Goal: Task Accomplishment & Management: Manage account settings

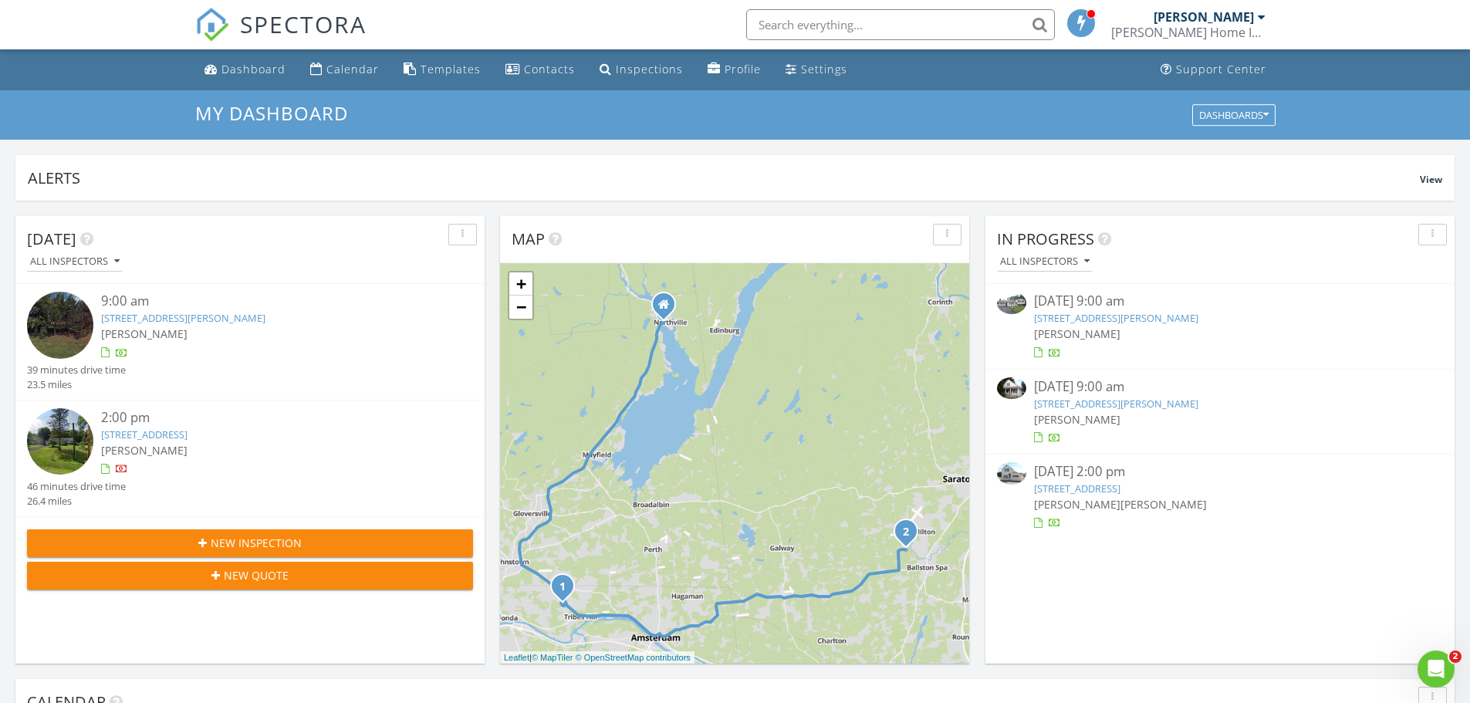
click at [1130, 401] on link "2194 Tibbits Ave, Troy, NY 12180" at bounding box center [1116, 404] width 164 height 14
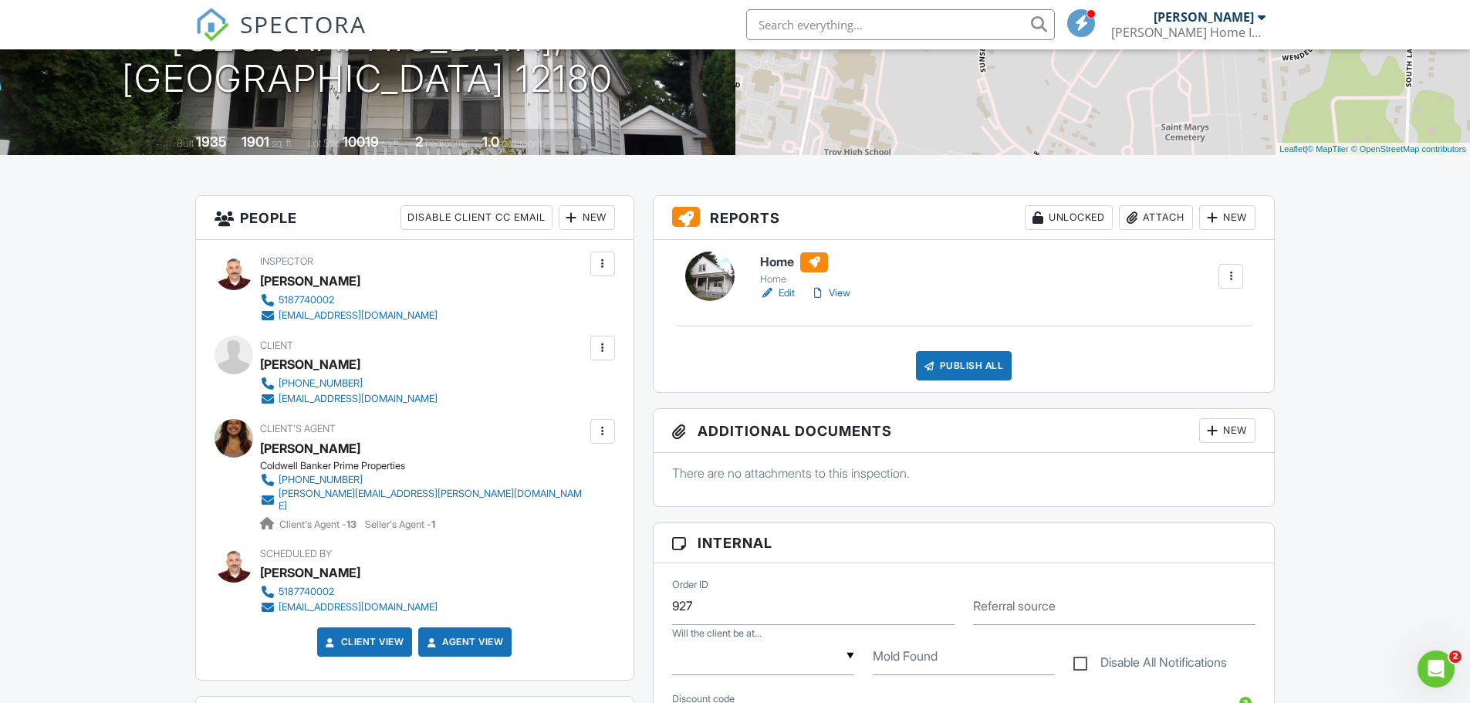
click at [942, 371] on div "Publish All" at bounding box center [964, 365] width 96 height 29
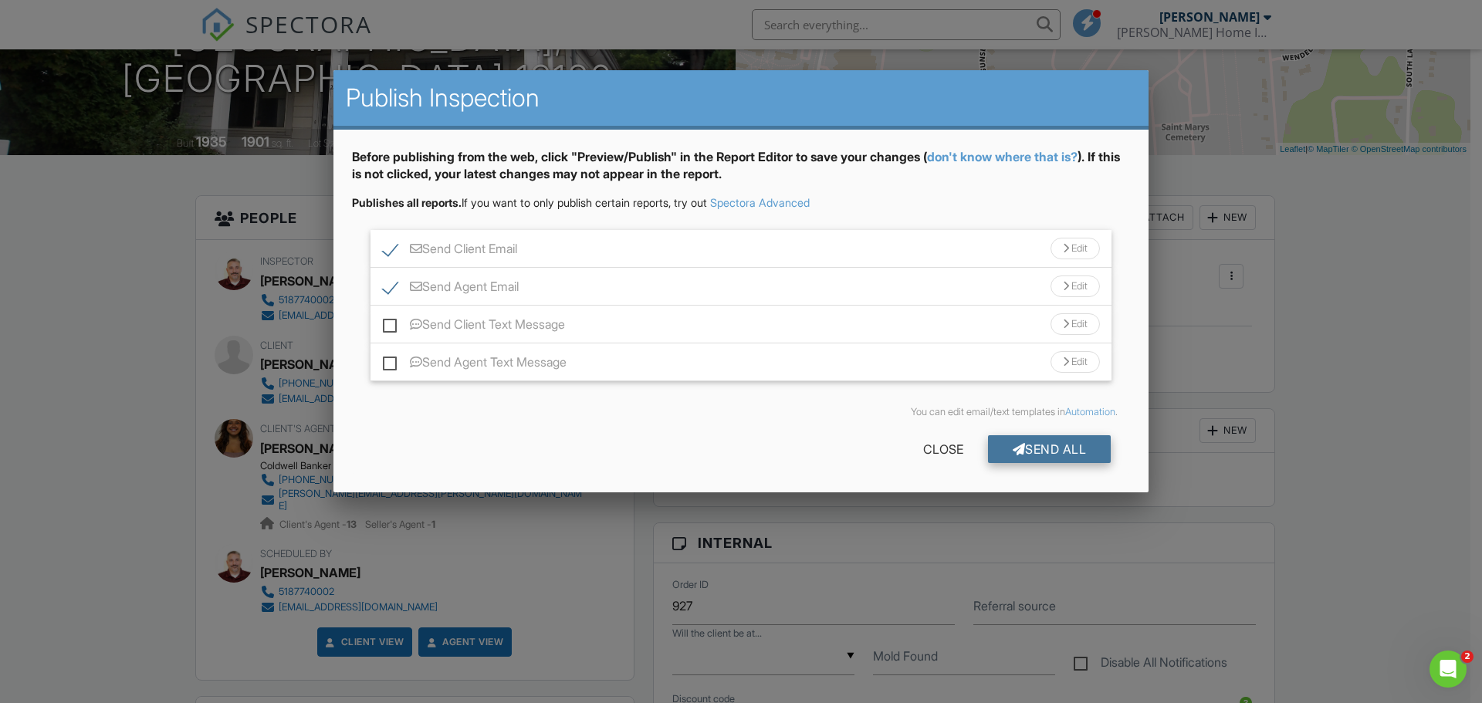
click at [1065, 448] on div "Send All" at bounding box center [1049, 449] width 123 height 28
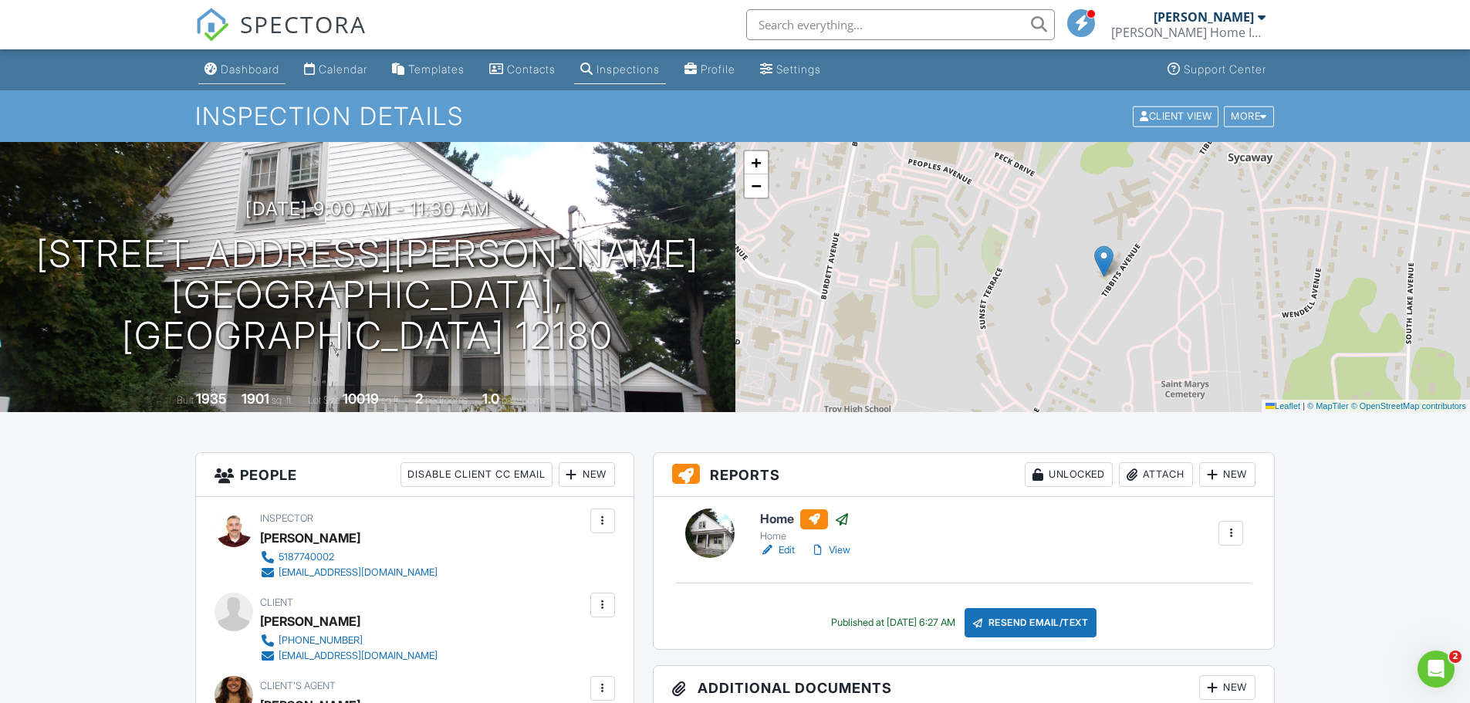
click at [264, 72] on div "Dashboard" at bounding box center [250, 69] width 59 height 13
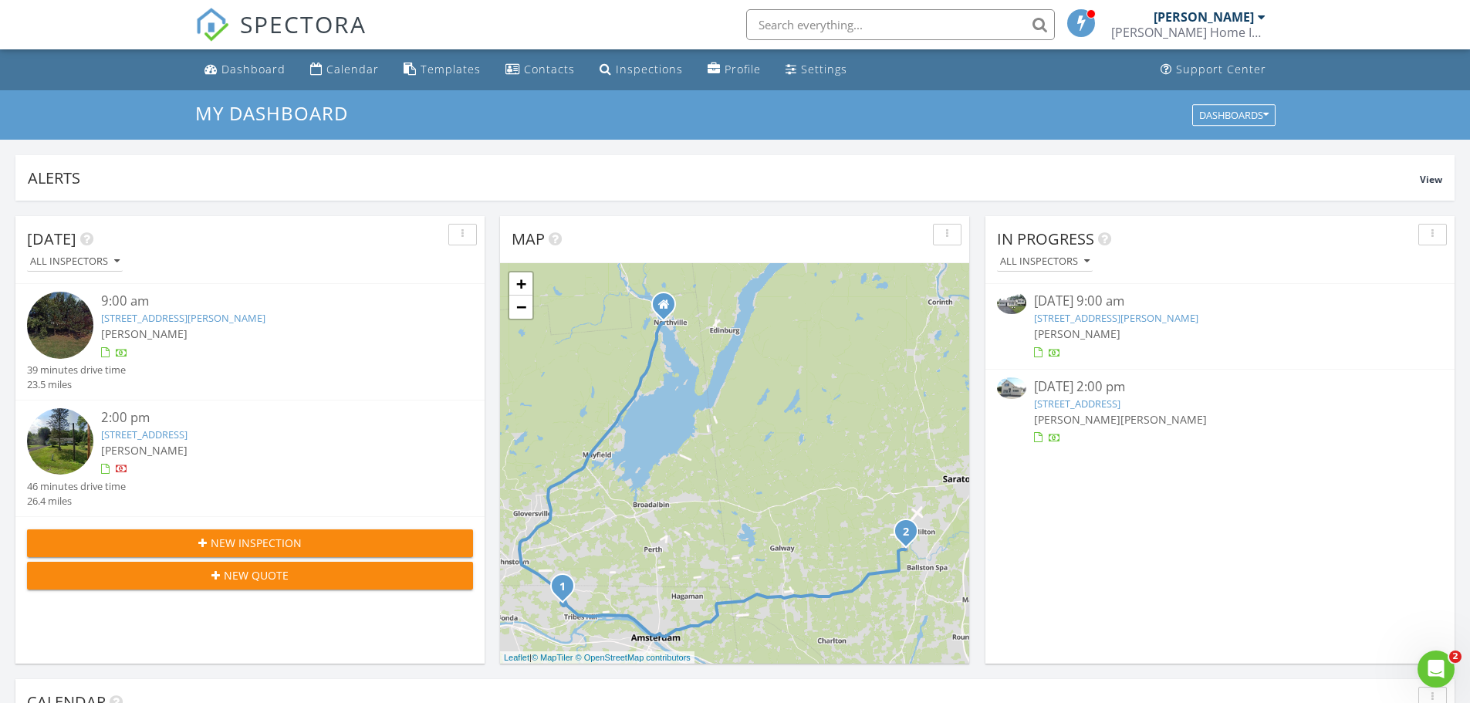
click at [1121, 403] on link "4 Colonial Ct, Johnstown, NY 12095" at bounding box center [1077, 404] width 86 height 14
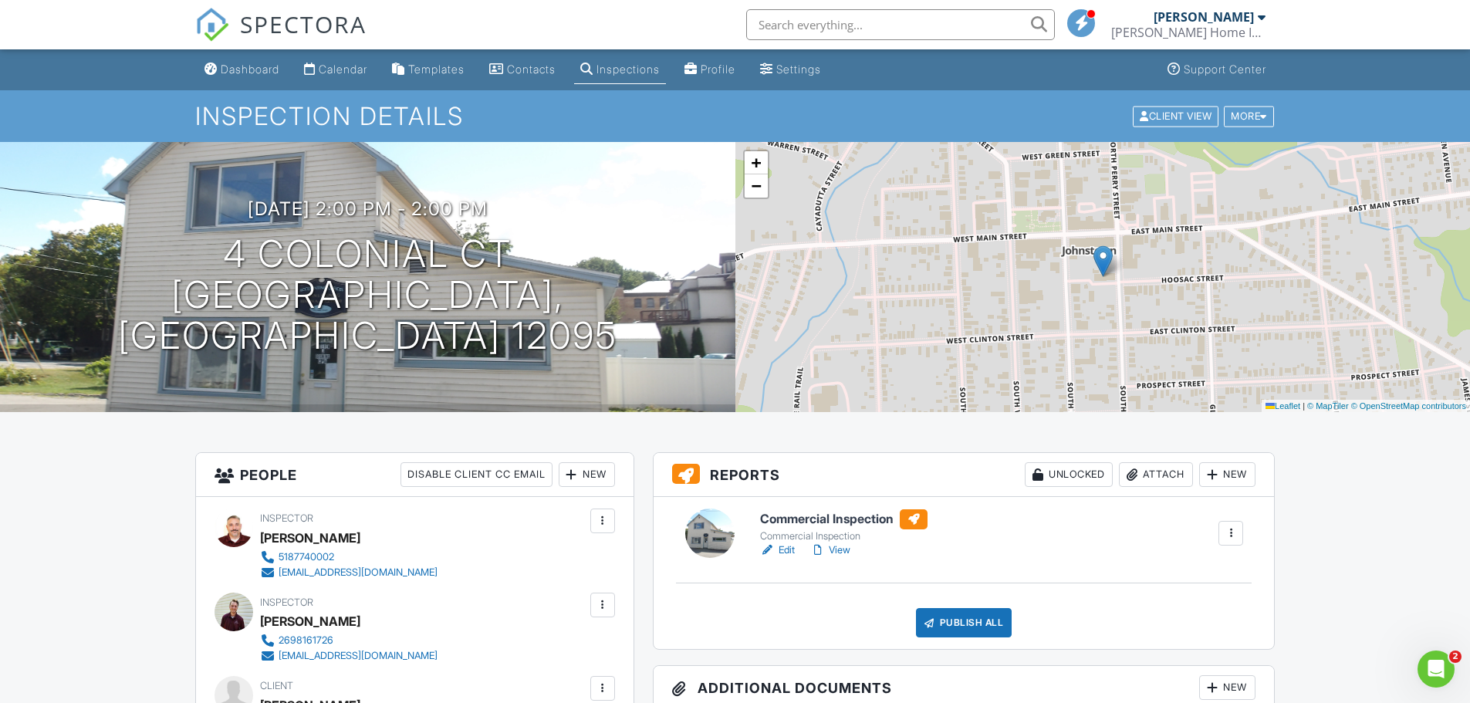
click at [793, 547] on link "Edit" at bounding box center [777, 550] width 35 height 15
